Goal: Task Accomplishment & Management: Use online tool/utility

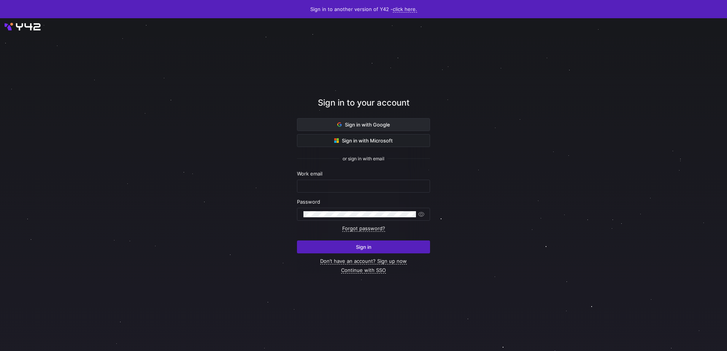
click at [381, 119] on span at bounding box center [363, 125] width 132 height 12
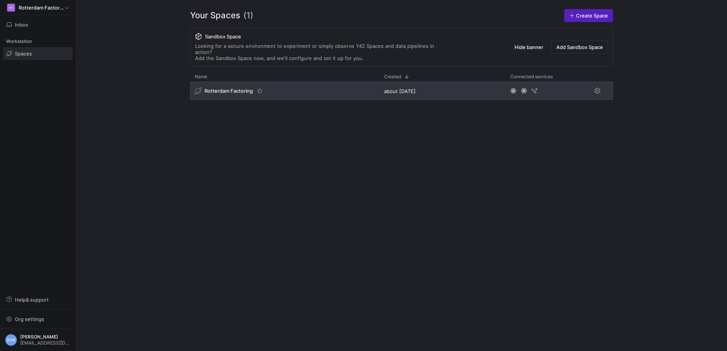
click at [211, 82] on div "Rotterdam Factoring" at bounding box center [284, 91] width 189 height 18
click at [214, 88] on span "Rotterdam Factoring" at bounding box center [229, 91] width 48 height 6
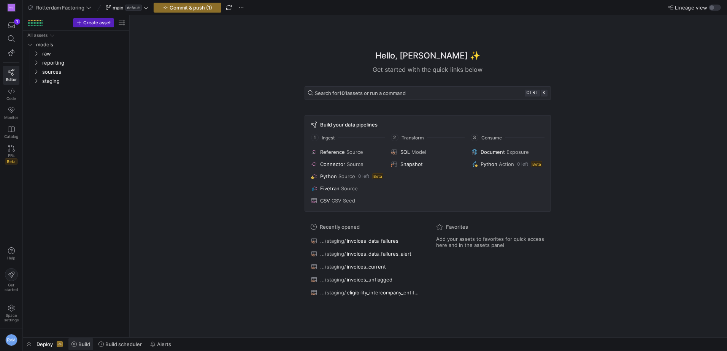
click at [87, 344] on span "Build" at bounding box center [84, 344] width 12 height 6
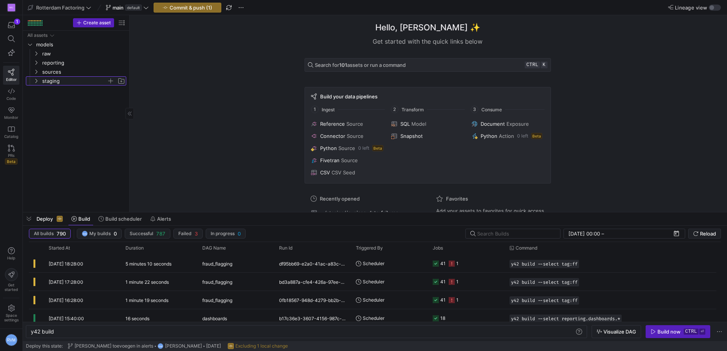
click at [36, 83] on icon "Press SPACE to select this row." at bounding box center [35, 81] width 5 height 5
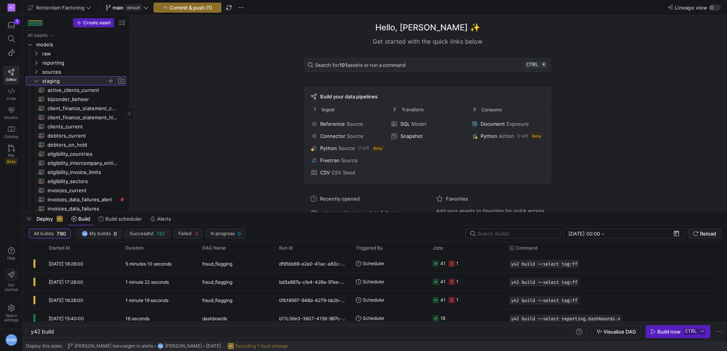
click at [36, 82] on icon at bounding box center [36, 81] width 4 height 2
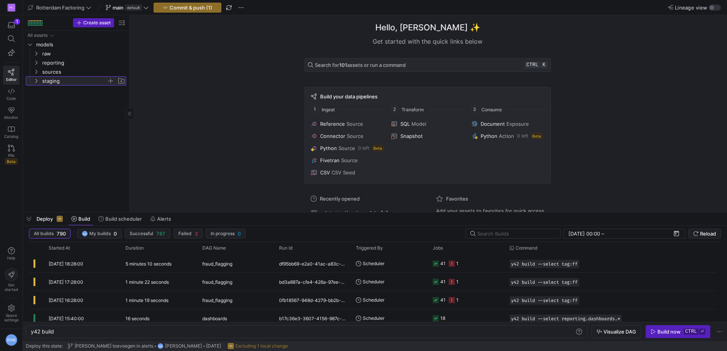
click at [36, 82] on icon at bounding box center [35, 81] width 5 height 5
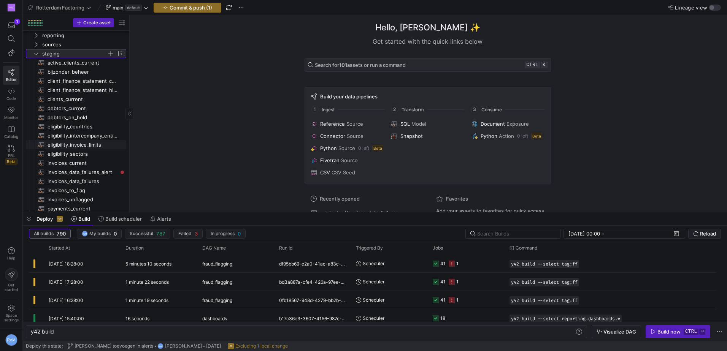
scroll to position [29, 0]
drag, startPoint x: 75, startPoint y: 167, endPoint x: 87, endPoint y: 165, distance: 11.9
click at [75, 167] on span "invoices_data_failures_alert​​​​​​​​​​" at bounding box center [83, 168] width 70 height 9
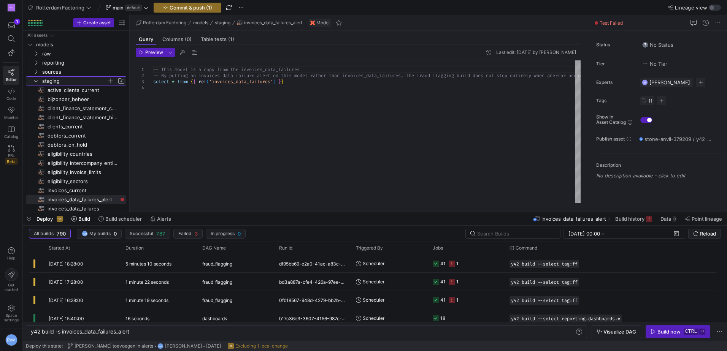
click at [37, 80] on icon "Press SPACE to select this row." at bounding box center [35, 81] width 5 height 5
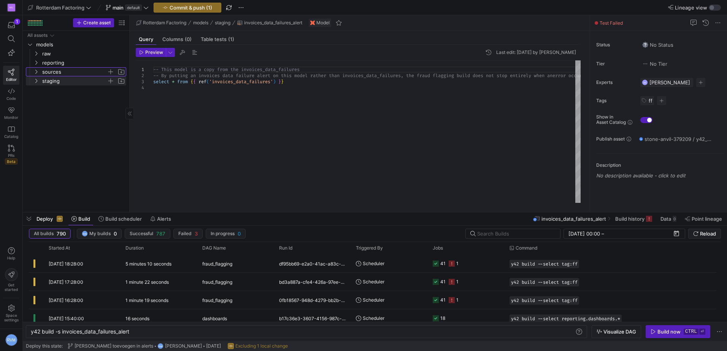
click at [36, 71] on icon "Press SPACE to select this row." at bounding box center [35, 72] width 5 height 5
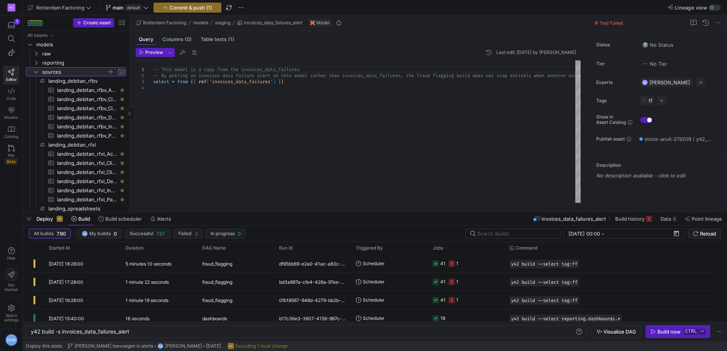
click at [36, 71] on icon at bounding box center [35, 72] width 5 height 5
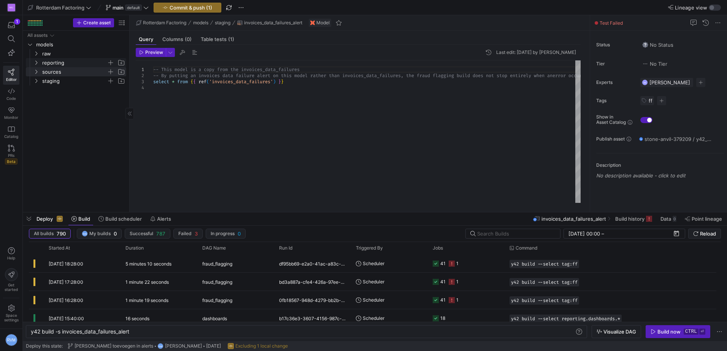
click at [35, 61] on icon "Press SPACE to select this row." at bounding box center [35, 62] width 5 height 5
click at [42, 71] on icon "Press SPACE to select this row." at bounding box center [42, 72] width 5 height 5
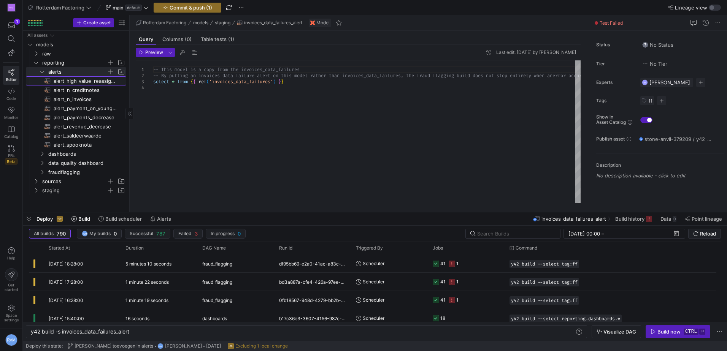
click at [91, 83] on span "alert_high_value_reassigned_completed_invoices​​​​​​​​​​" at bounding box center [86, 81] width 64 height 9
type textarea "y42 build -s alert_high_value_reassigned_completed_invoices"
type textarea "select distinct i.client_name, [PERSON_NAME]number, i.debtor_name, [PERSON_NAME…"
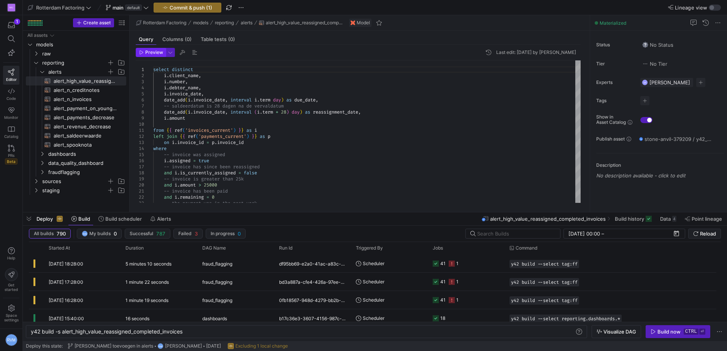
click at [146, 53] on span "Preview" at bounding box center [154, 52] width 18 height 5
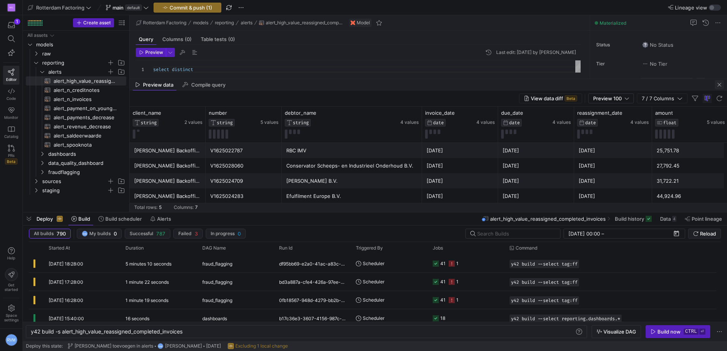
click at [719, 86] on span "button" at bounding box center [719, 84] width 9 height 9
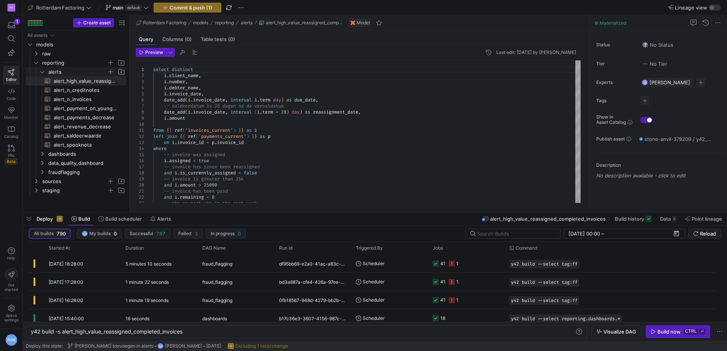
click at [44, 71] on icon "Press SPACE to select this row." at bounding box center [42, 72] width 5 height 5
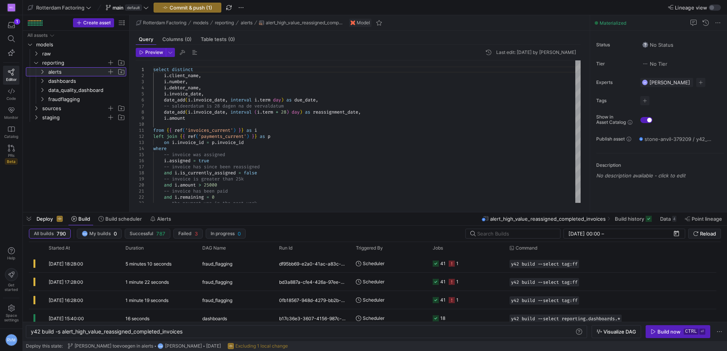
click at [44, 71] on icon at bounding box center [42, 72] width 5 height 5
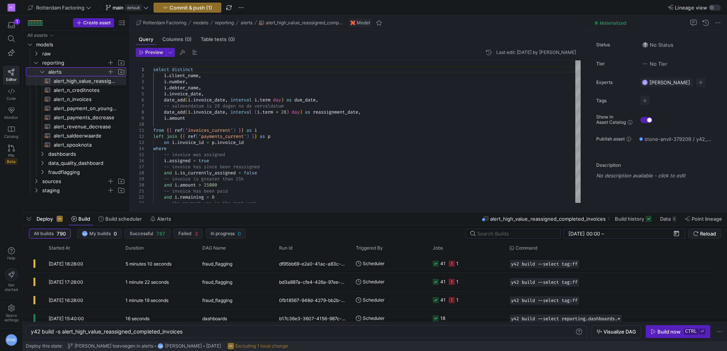
click at [39, 72] on span "alerts" at bounding box center [81, 72] width 87 height 8
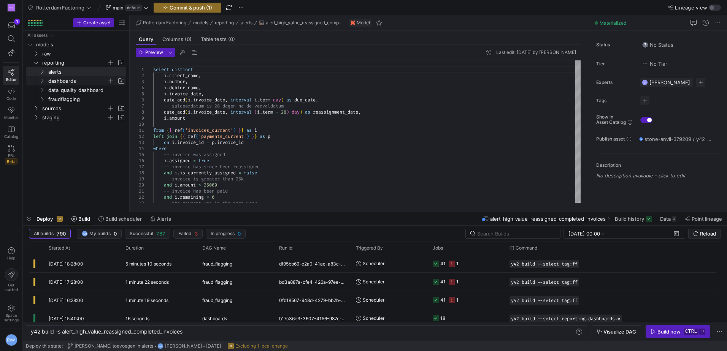
click at [43, 80] on icon "Press SPACE to select this row." at bounding box center [42, 81] width 5 height 5
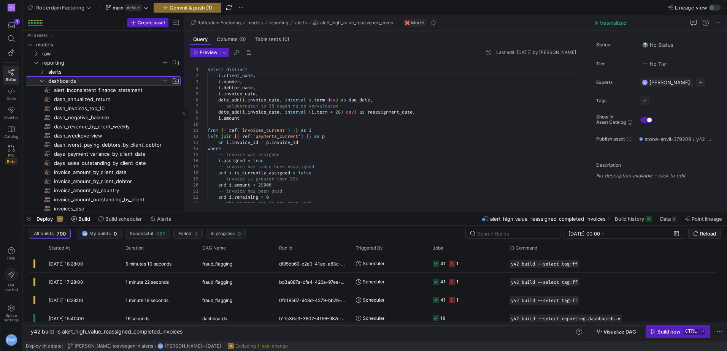
drag, startPoint x: 129, startPoint y: 69, endPoint x: 203, endPoint y: 68, distance: 73.8
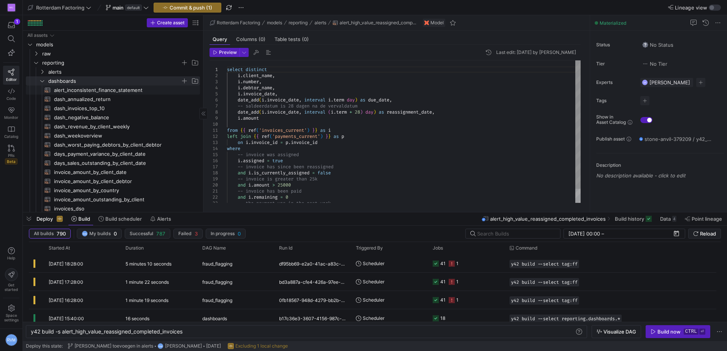
click at [121, 86] on span "alert_inconsistent_finance_statement​​​​​​​​​​" at bounding box center [122, 90] width 137 height 9
type textarea "y42 build -s alert_inconsistent_finance_statement"
type textarea "-- This model checks whether the outstanding balance reported on the current pa…"
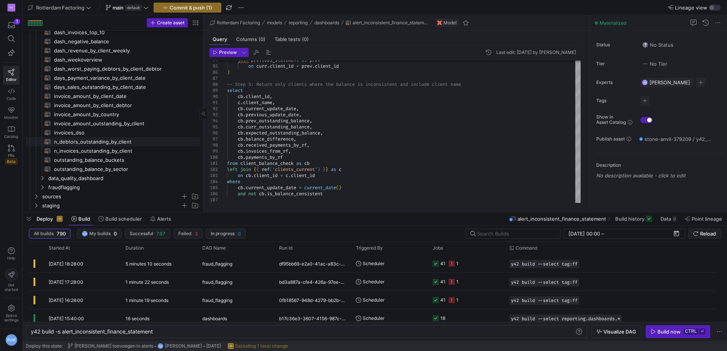
scroll to position [77, 0]
drag, startPoint x: 98, startPoint y: 147, endPoint x: 104, endPoint y: 148, distance: 6.2
click at [98, 148] on span "n_invoices_outstanding_by_client​​​​​​​​​​" at bounding box center [122, 150] width 137 height 9
type textarea "y42 build -s n_invoices_outstanding_by_client"
type textarea "-- For each client, this model computes the total number of invoices that are c…"
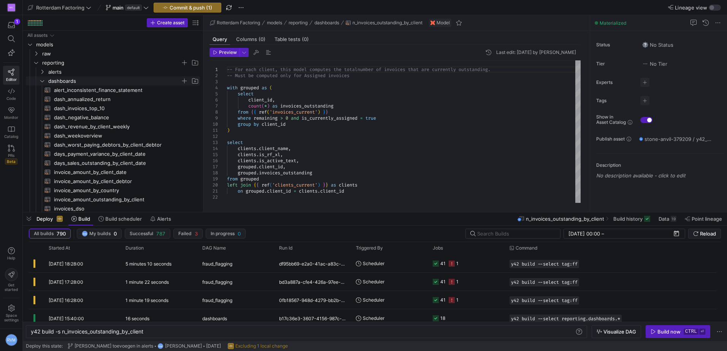
click at [43, 80] on icon "Press SPACE to select this row." at bounding box center [42, 81] width 5 height 5
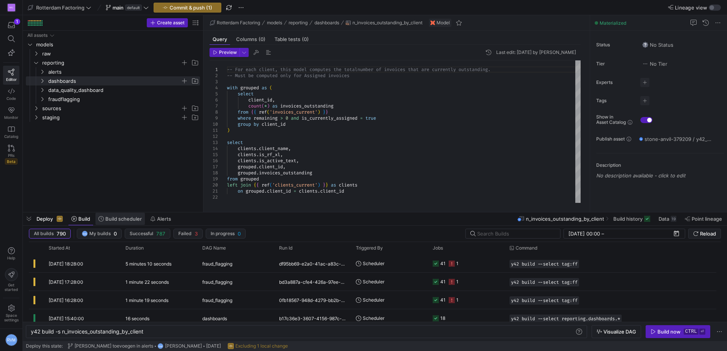
click at [111, 218] on span "Build scheduler" at bounding box center [123, 219] width 37 height 6
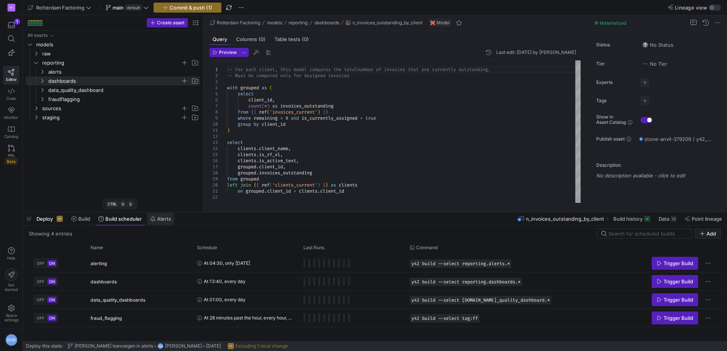
click at [169, 221] on span "Alerts" at bounding box center [164, 219] width 14 height 6
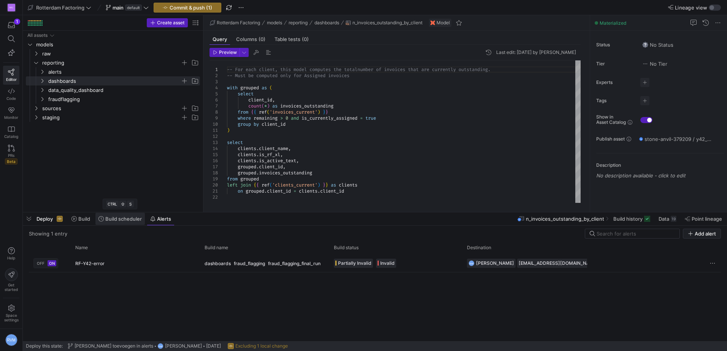
click at [121, 218] on span "Build scheduler" at bounding box center [123, 219] width 37 height 6
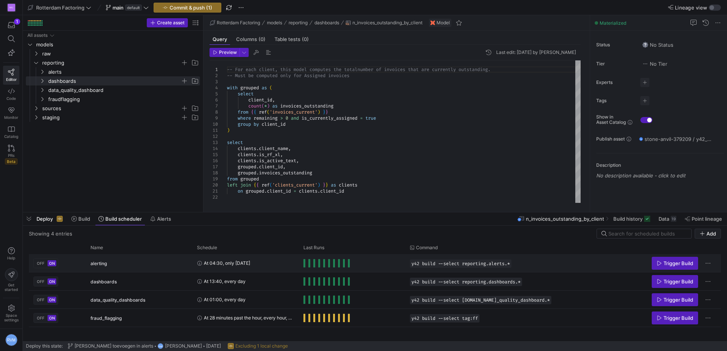
click at [121, 264] on div "alerting" at bounding box center [139, 264] width 97 height 18
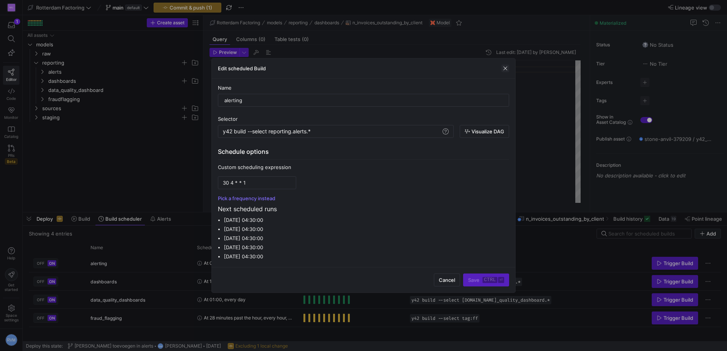
click at [503, 69] on span "button" at bounding box center [506, 69] width 8 height 8
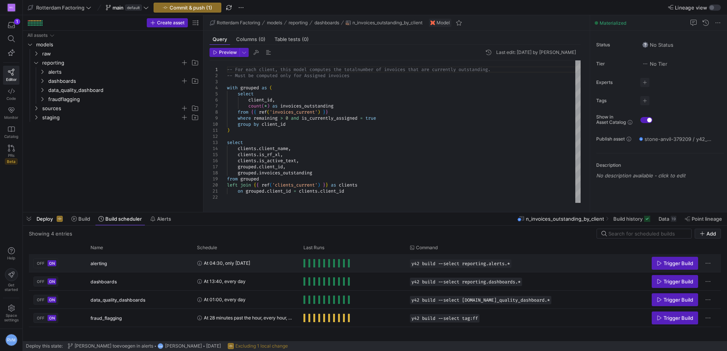
click at [303, 263] on div "Press SPACE to select this row." at bounding box center [352, 263] width 106 height 18
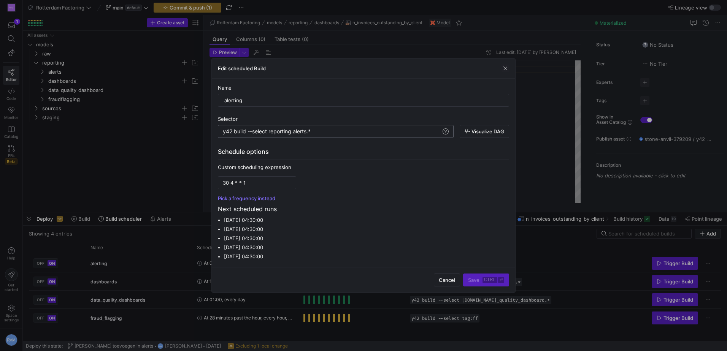
scroll to position [0, 89]
click at [311, 132] on div "y42 build --select reporting.alerts.*" at bounding box center [332, 132] width 218 height 6
click at [506, 68] on span "button" at bounding box center [506, 69] width 8 height 8
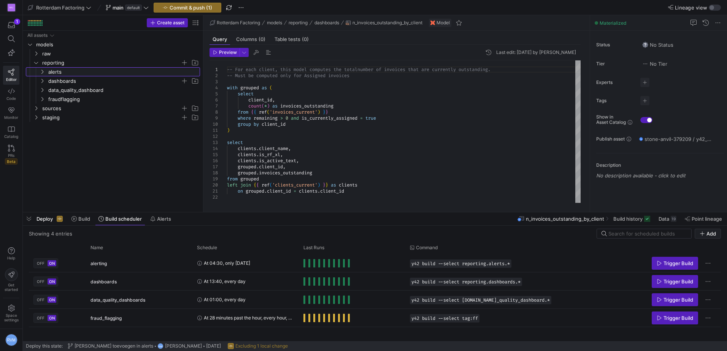
click at [42, 73] on icon "Press SPACE to select this row." at bounding box center [42, 72] width 5 height 5
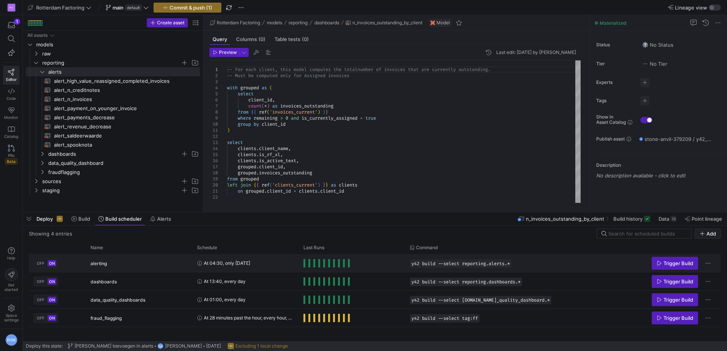
click at [236, 262] on span "At 04:30, only [DATE]" at bounding box center [227, 263] width 46 height 18
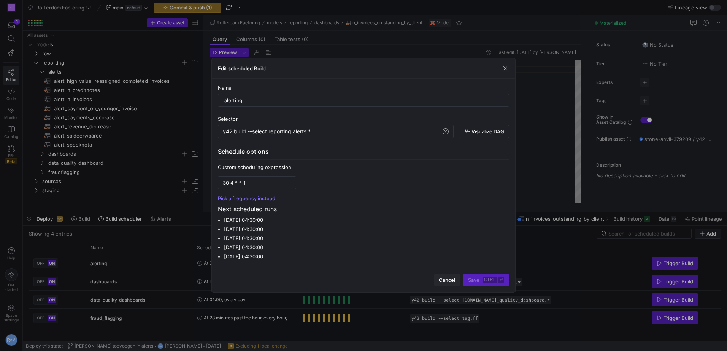
click at [448, 281] on span "Cancel" at bounding box center [447, 280] width 16 height 6
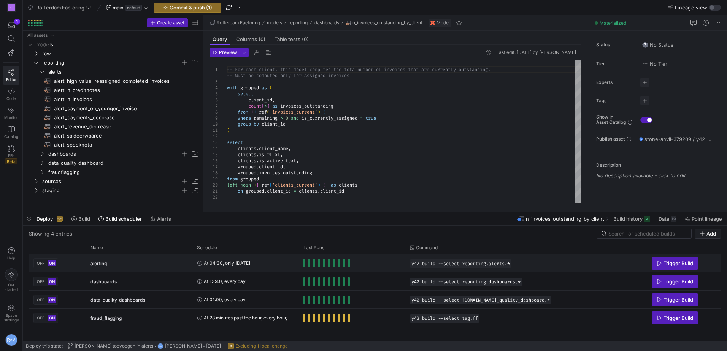
click at [303, 262] on span "Press SPACE to select this row." at bounding box center [304, 263] width 2 height 8
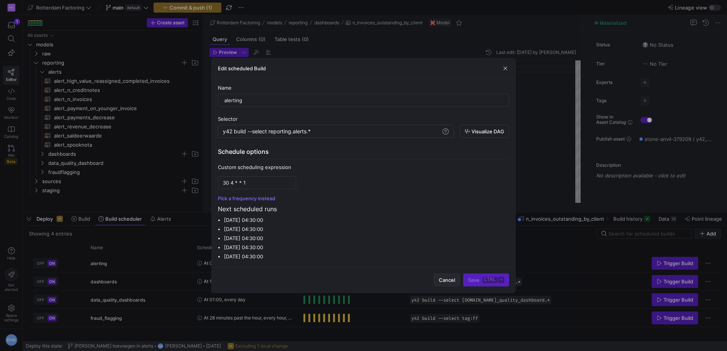
click at [443, 283] on span "button" at bounding box center [446, 280] width 25 height 12
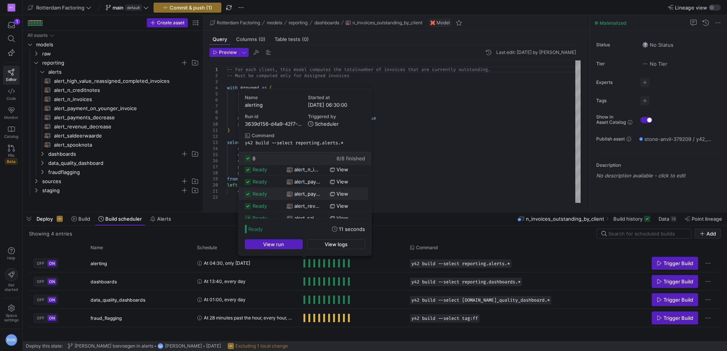
scroll to position [44, 0]
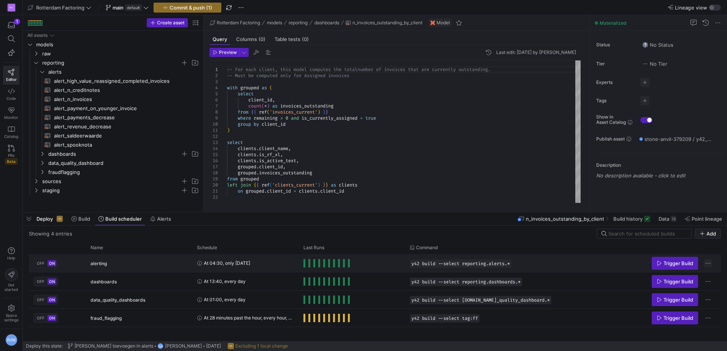
click at [707, 265] on span "Press SPACE to select this row." at bounding box center [708, 264] width 8 height 8
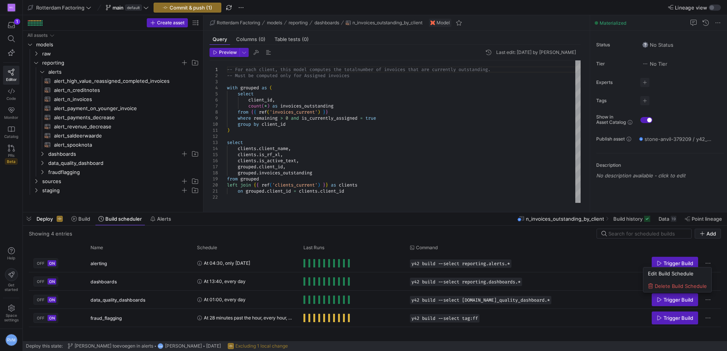
click at [545, 249] on div at bounding box center [363, 175] width 727 height 351
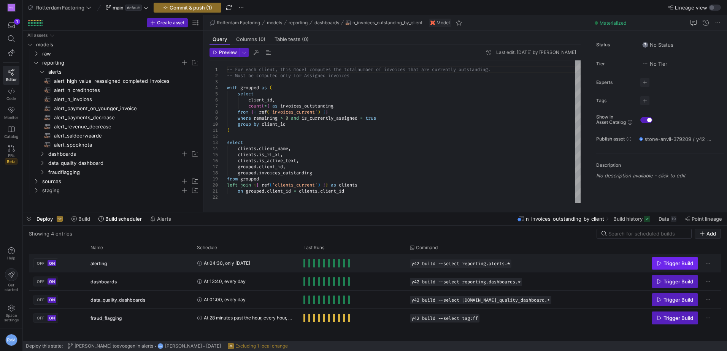
click at [654, 263] on span "Press SPACE to select this row." at bounding box center [675, 263] width 46 height 12
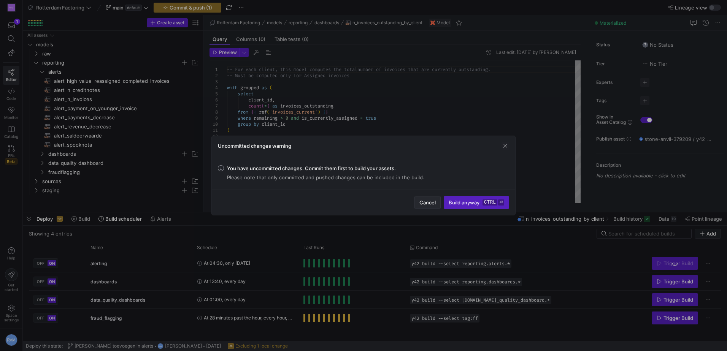
click at [424, 203] on span "Cancel" at bounding box center [427, 203] width 16 height 6
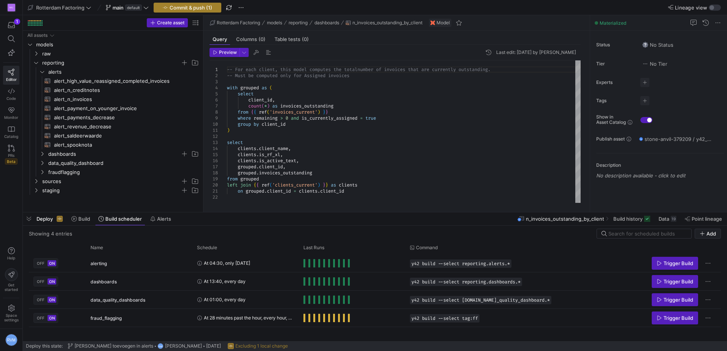
click at [175, 7] on span "Commit & push (1)" at bounding box center [191, 8] width 43 height 6
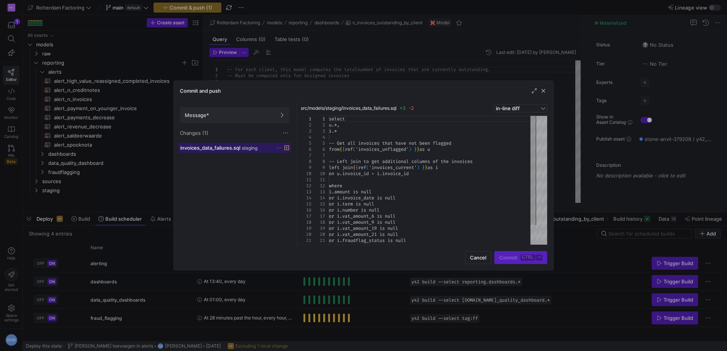
click at [238, 152] on span at bounding box center [235, 147] width 112 height 9
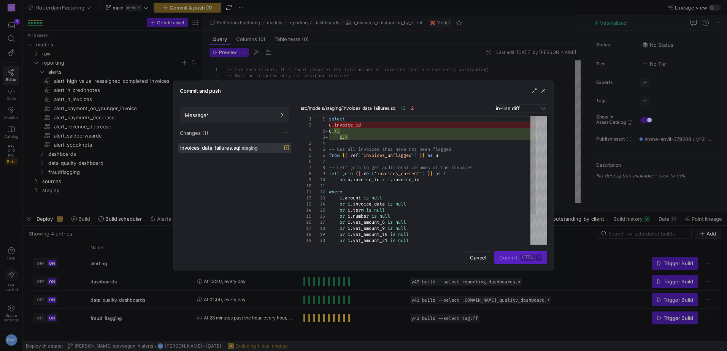
click at [279, 148] on icon at bounding box center [279, 148] width 4 height 1
click at [292, 167] on span "Discard" at bounding box center [289, 170] width 17 height 6
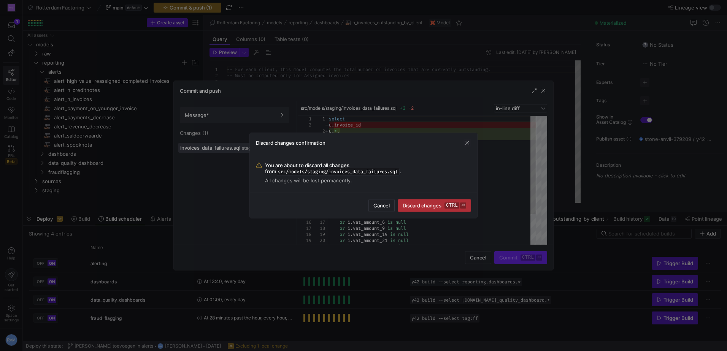
click at [419, 204] on span "Discard changes ctrl ⏎" at bounding box center [435, 206] width 64 height 6
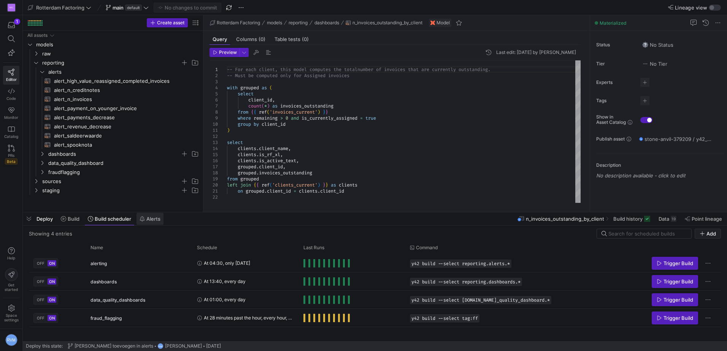
click at [157, 224] on span at bounding box center [150, 219] width 27 height 12
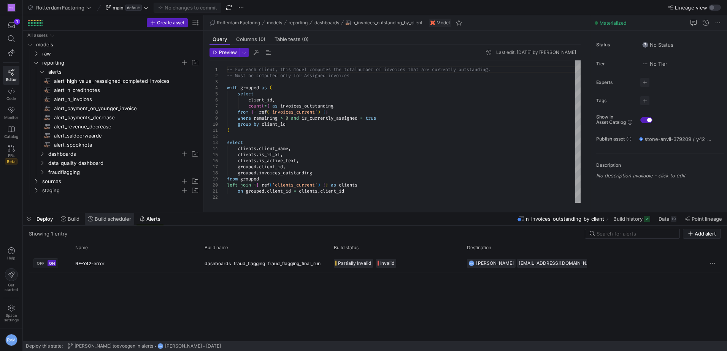
click at [117, 218] on span "Build scheduler" at bounding box center [113, 219] width 37 height 6
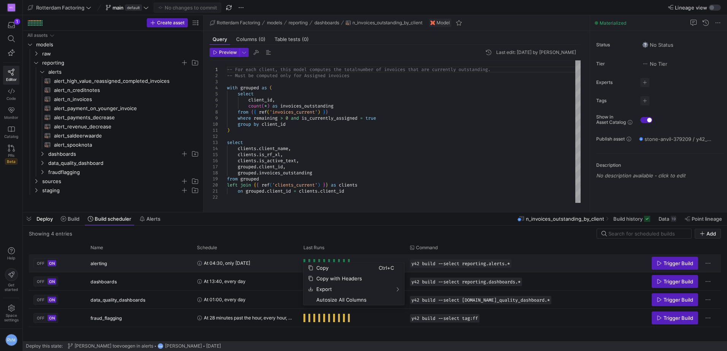
click at [284, 262] on div "At 04:30, only [DATE]" at bounding box center [245, 263] width 97 height 17
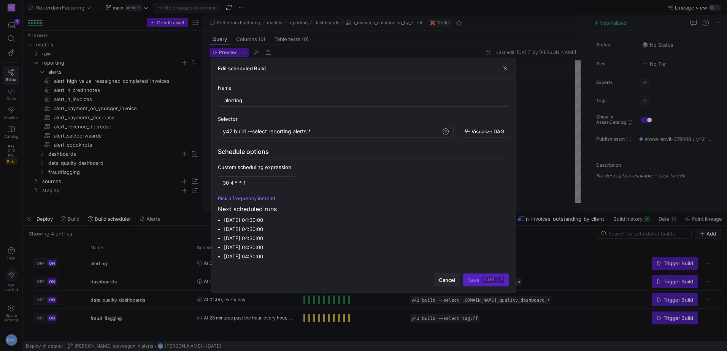
click at [448, 284] on span "button" at bounding box center [446, 280] width 25 height 12
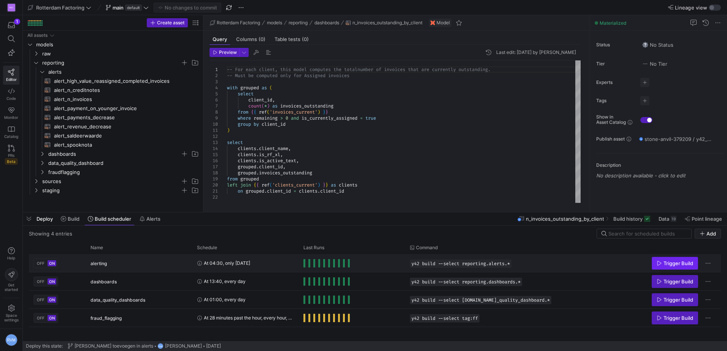
click at [658, 262] on icon "Press SPACE to select this row." at bounding box center [659, 263] width 5 height 5
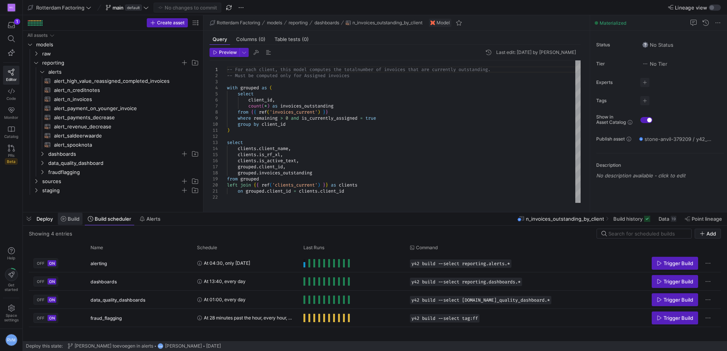
click at [73, 219] on span "Build" at bounding box center [74, 219] width 12 height 6
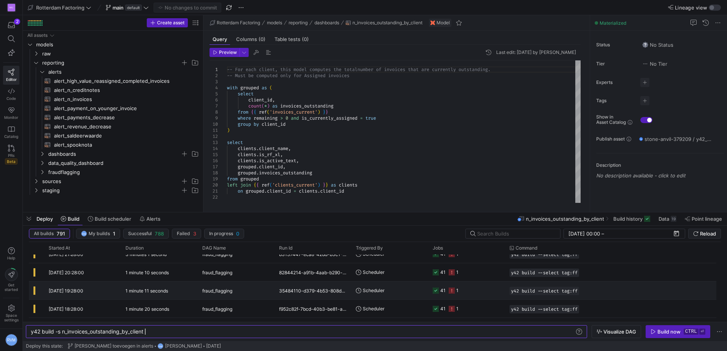
scroll to position [574, 0]
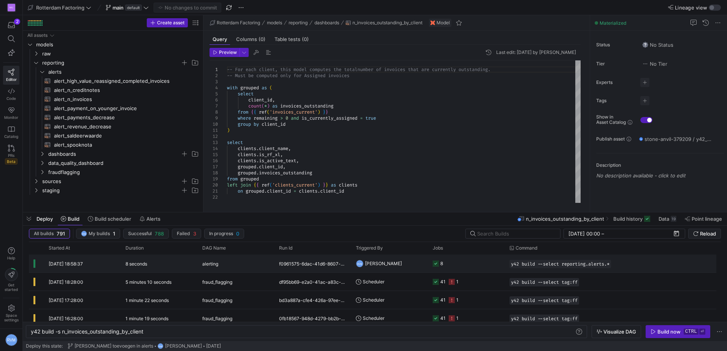
click at [91, 264] on div "[DATE] 18:58:37" at bounding box center [82, 264] width 77 height 18
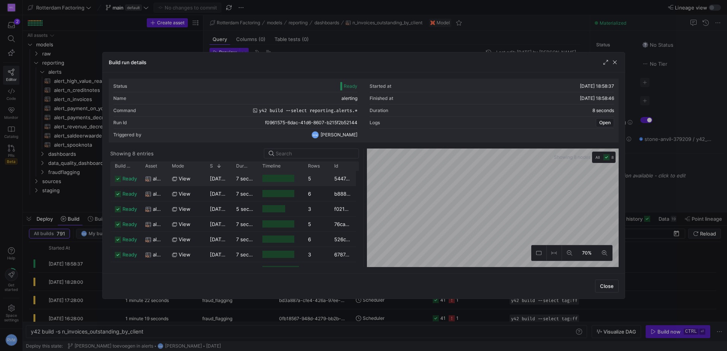
click at [341, 176] on div "5447eef4-7a8d-4408-a954-584153d00a92" at bounding box center [343, 178] width 26 height 15
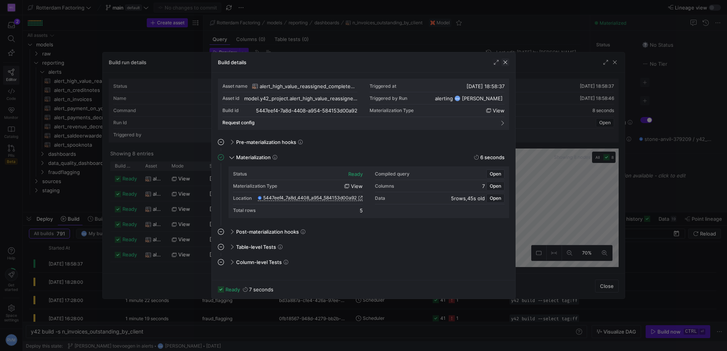
click at [505, 62] on span "button" at bounding box center [506, 63] width 8 height 8
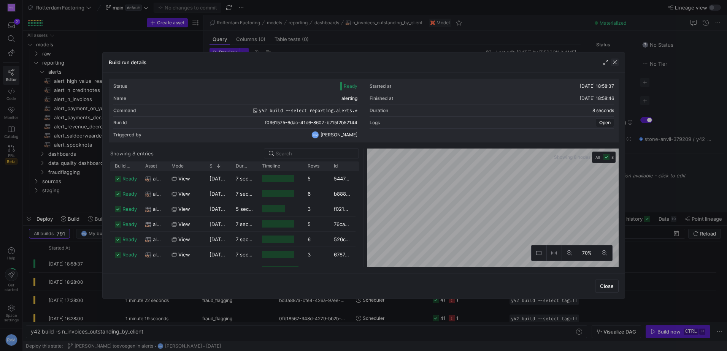
click at [612, 62] on span "button" at bounding box center [615, 63] width 8 height 8
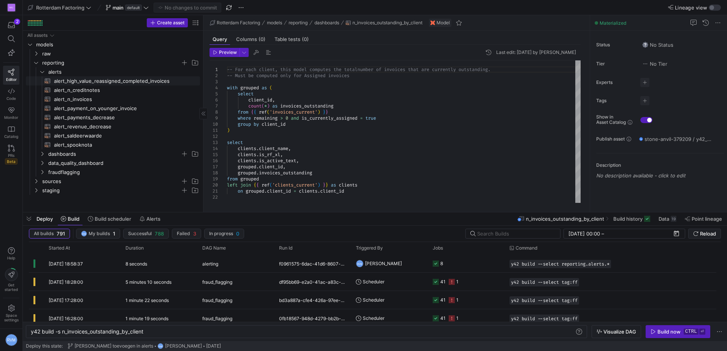
click at [82, 80] on span "alert_high_value_reassigned_completed_invoices​​​​​​​​​​" at bounding box center [122, 81] width 137 height 9
type textarea "select distinct i.client_name, [PERSON_NAME]number, i.debtor_name, [PERSON_NAME…"
type textarea "y42 build -s alert_high_value_reassigned_completed_invoices"
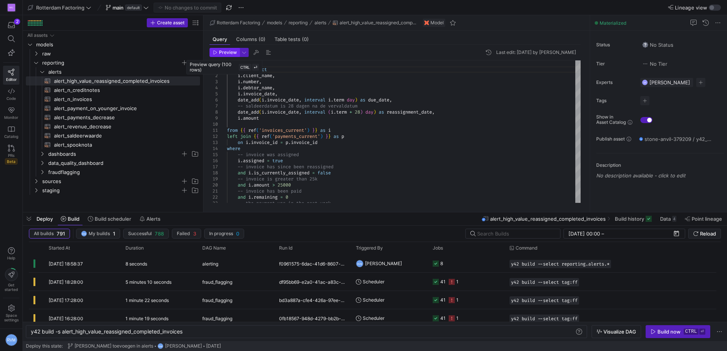
click at [220, 52] on span "Preview" at bounding box center [228, 52] width 18 height 5
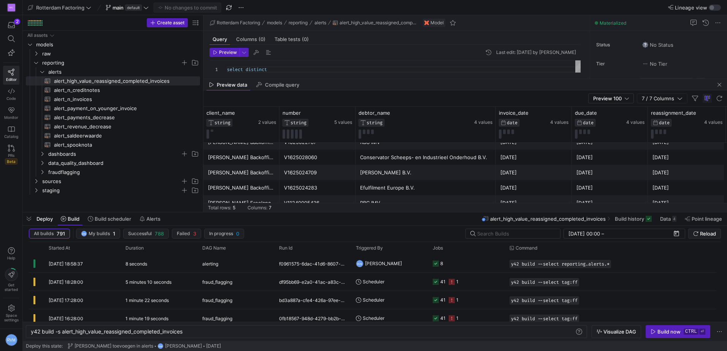
scroll to position [10, 0]
click at [719, 85] on span "button" at bounding box center [719, 84] width 9 height 9
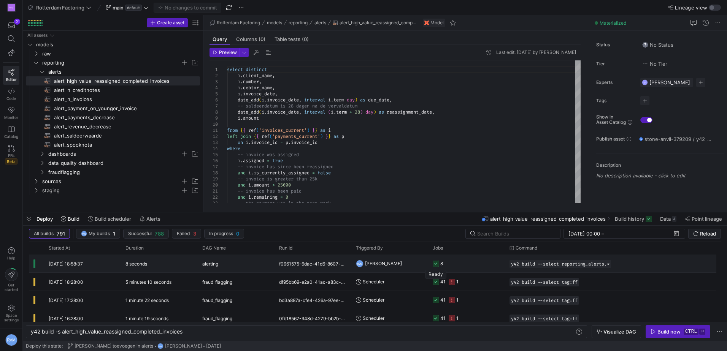
click at [437, 263] on rect "Press SPACE to select this row." at bounding box center [436, 264] width 6 height 6
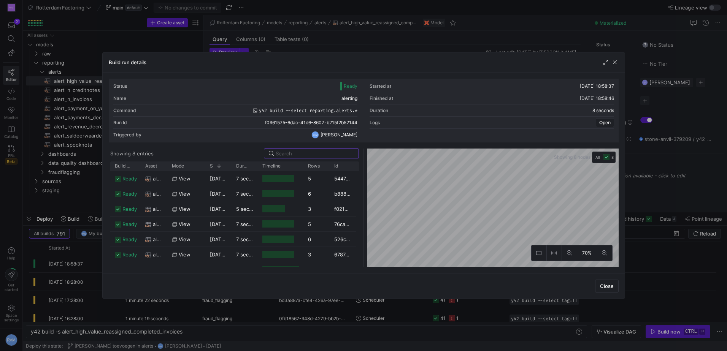
scroll to position [25, 0]
click at [613, 61] on span "button" at bounding box center [615, 63] width 8 height 8
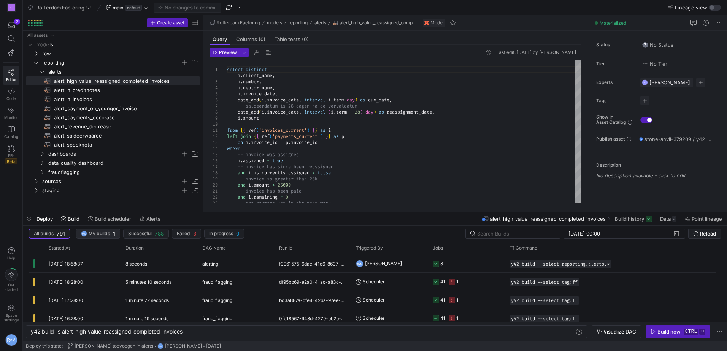
click at [98, 232] on span "My builds" at bounding box center [99, 233] width 21 height 5
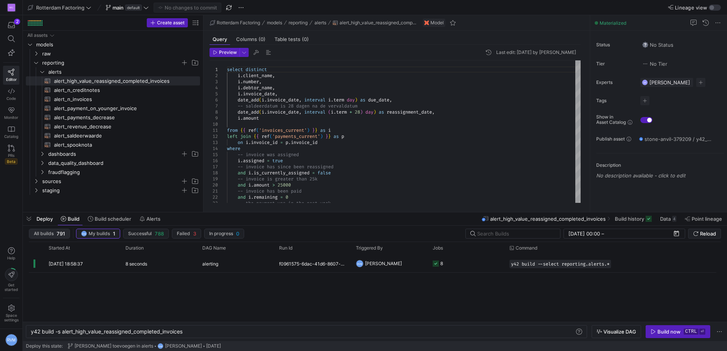
click at [48, 233] on span "All builds" at bounding box center [44, 233] width 20 height 5
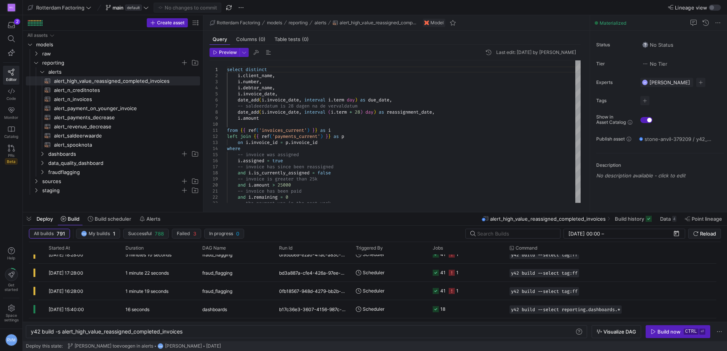
scroll to position [0, 0]
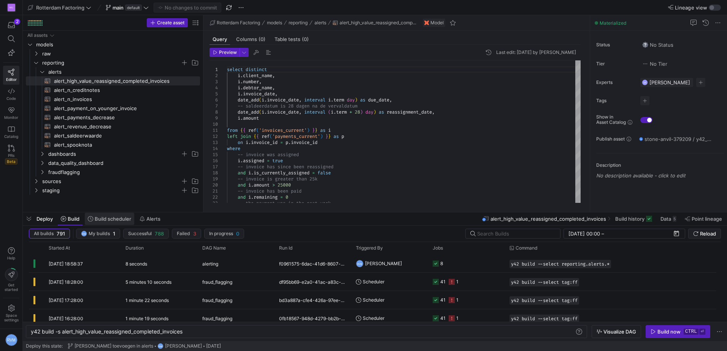
click at [110, 216] on span "Build scheduler" at bounding box center [113, 219] width 37 height 6
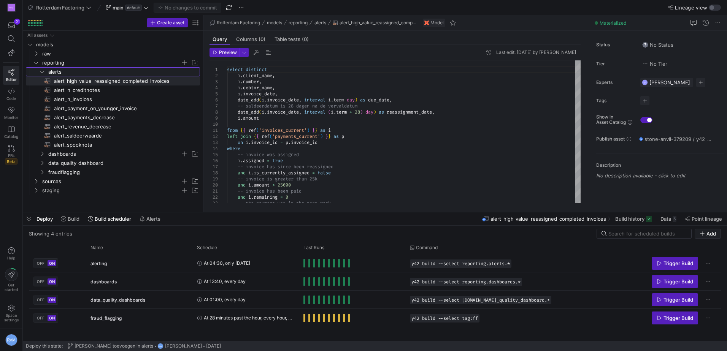
click at [40, 69] on y42-icon "Press SPACE to select this row." at bounding box center [42, 72] width 6 height 6
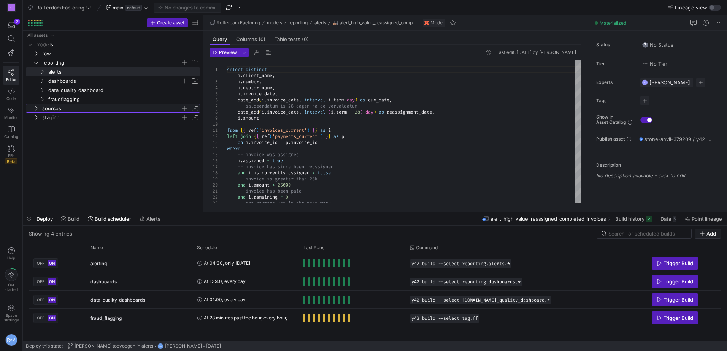
click at [36, 109] on icon "Press SPACE to select this row." at bounding box center [35, 108] width 5 height 5
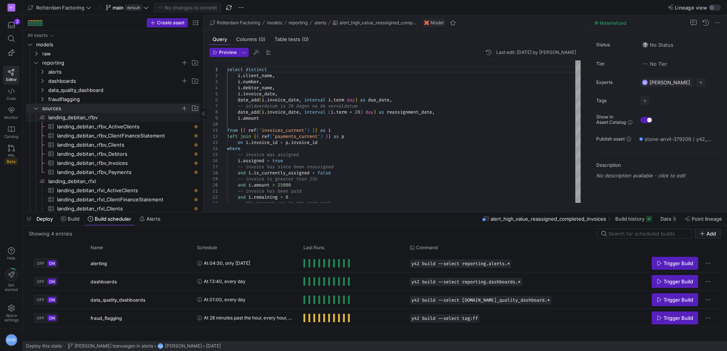
click at [34, 116] on span "Press SPACE to select this row." at bounding box center [34, 117] width 3 height 9
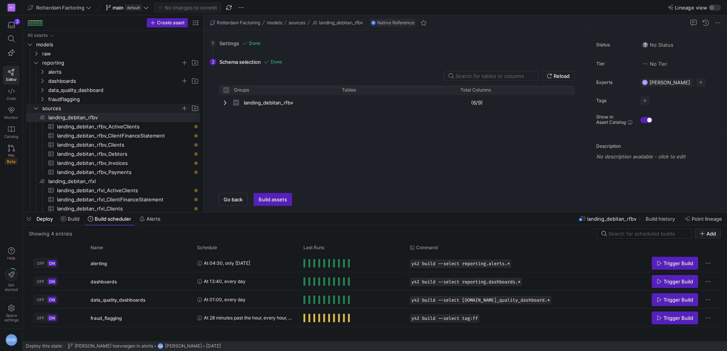
click at [34, 105] on span "sources" at bounding box center [115, 108] width 167 height 8
checkbox input "false"
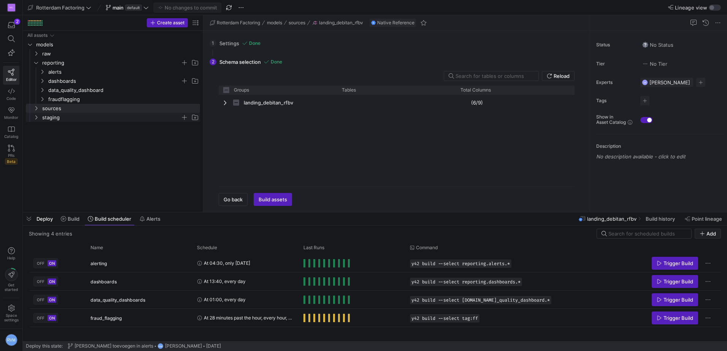
click at [35, 118] on icon "Press SPACE to select this row." at bounding box center [35, 117] width 5 height 5
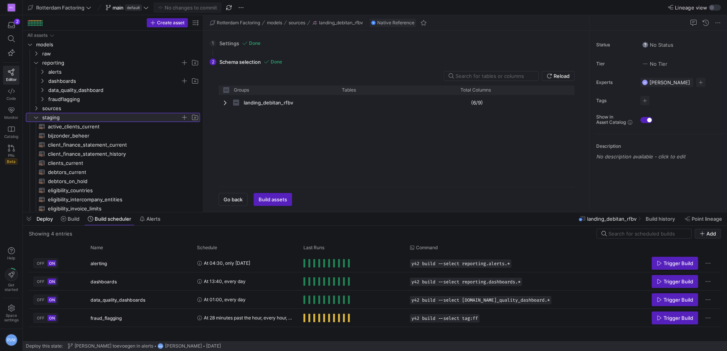
click at [33, 117] on span "staging" at bounding box center [115, 117] width 167 height 8
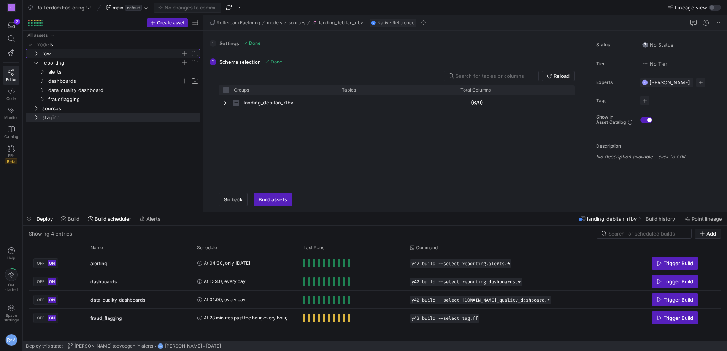
click at [37, 52] on icon "Press SPACE to select this row." at bounding box center [35, 53] width 5 height 5
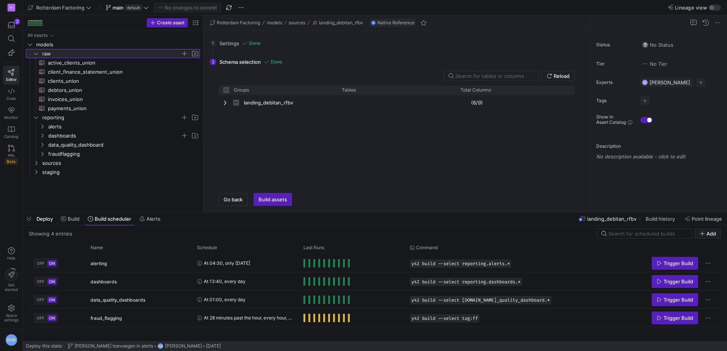
click at [37, 52] on icon at bounding box center [35, 53] width 5 height 5
